Goal: Book appointment/travel/reservation

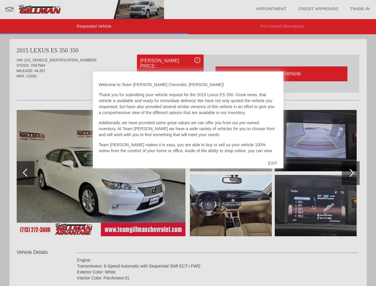
click at [271, 9] on link "Appointment" at bounding box center [271, 9] width 30 height 4
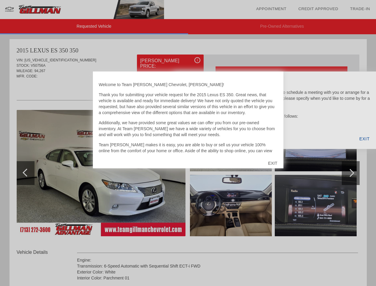
click at [272, 163] on div "EXIT" at bounding box center [272, 163] width 21 height 18
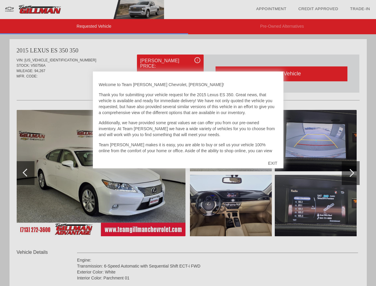
click at [271, 9] on link "Appointment" at bounding box center [271, 9] width 30 height 4
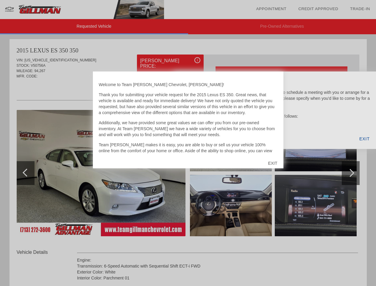
click at [272, 163] on div "EXIT" at bounding box center [272, 163] width 21 height 18
